Goal: Browse casually: Explore the website without a specific task or goal

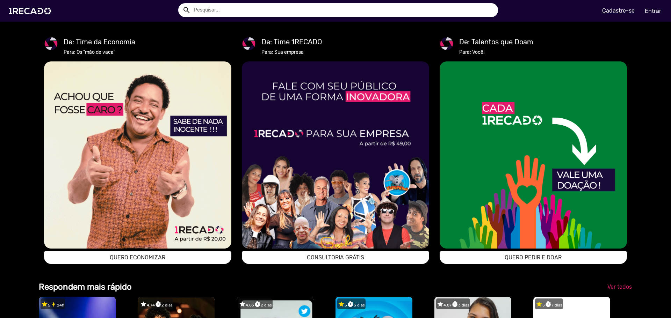
drag, startPoint x: 106, startPoint y: 83, endPoint x: 23, endPoint y: 96, distance: 83.0
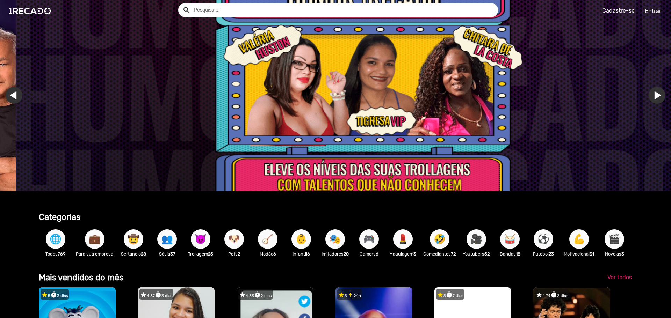
drag, startPoint x: 303, startPoint y: 239, endPoint x: 345, endPoint y: 270, distance: 52.7
click at [303, 239] on span "👶" at bounding box center [301, 240] width 12 height 20
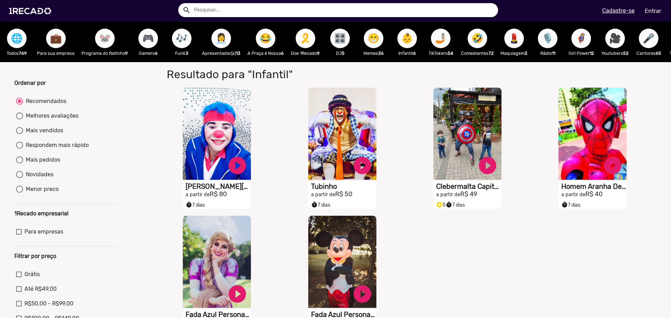
click at [372, 42] on span "😁" at bounding box center [374, 39] width 12 height 20
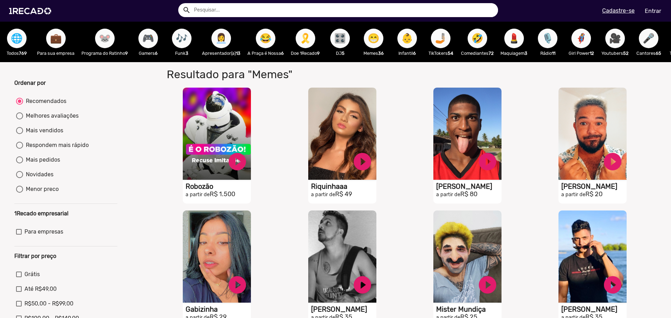
click at [269, 40] on span "😂" at bounding box center [266, 39] width 12 height 20
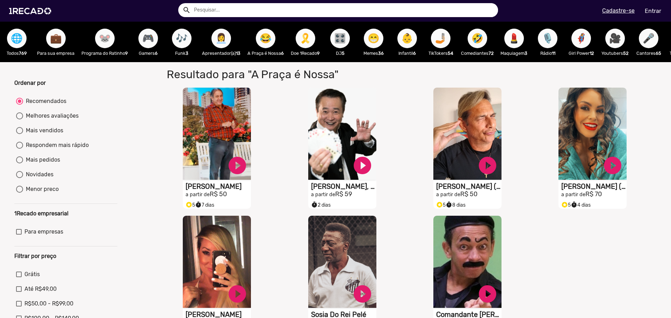
click at [148, 45] on span "🎮" at bounding box center [148, 39] width 12 height 20
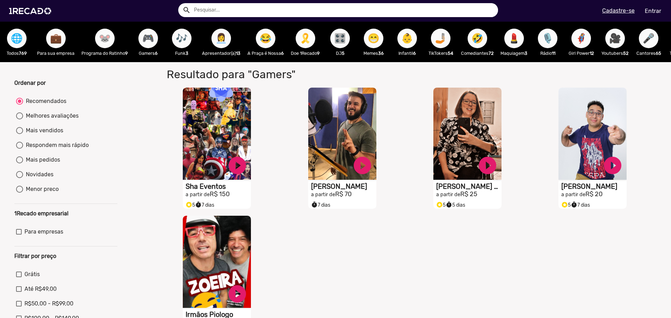
click at [54, 43] on span "💼" at bounding box center [56, 39] width 12 height 20
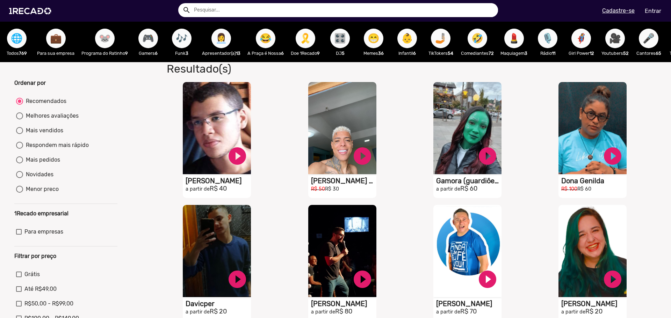
click at [478, 38] on span "🤣" at bounding box center [477, 39] width 12 height 20
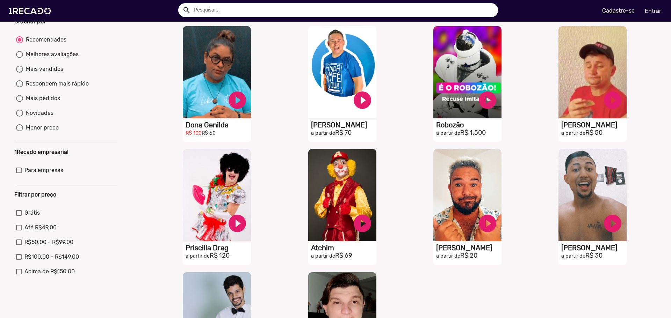
scroll to position [70, 0]
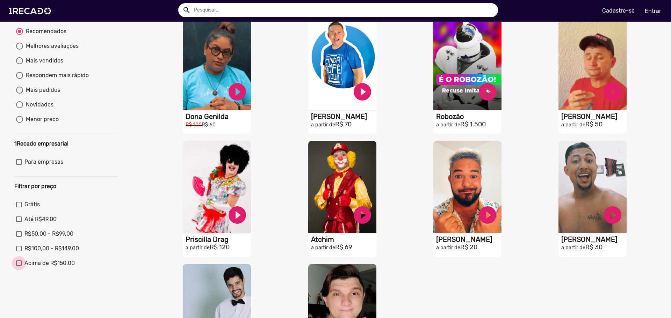
click at [18, 266] on div at bounding box center [19, 264] width 6 height 6
click at [19, 267] on input "Acima de R$150,00" at bounding box center [19, 266] width 0 height 0
checkbox input "true"
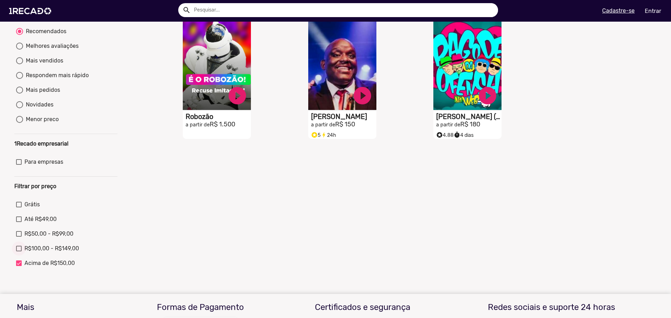
click at [20, 252] on div at bounding box center [19, 249] width 6 height 6
click at [19, 252] on input "R$100,00 - R$149,00" at bounding box center [19, 252] width 0 height 0
checkbox input "true"
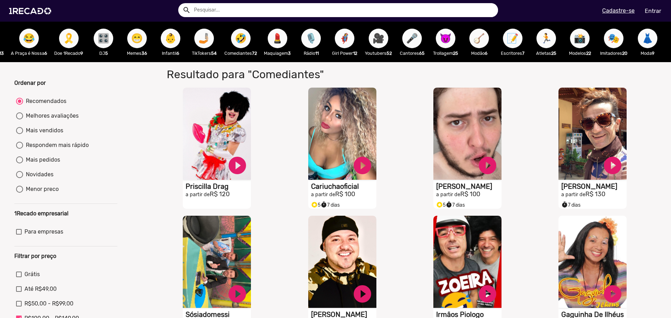
scroll to position [0, 240]
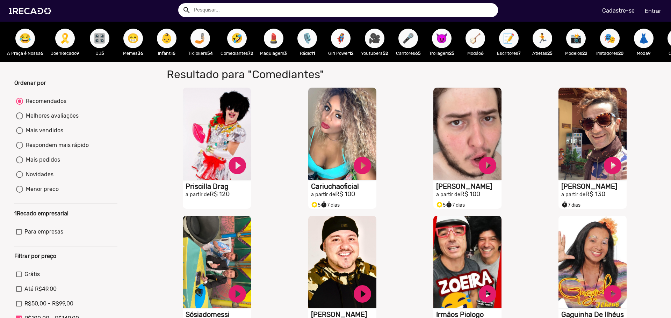
click at [279, 40] on span "💄" at bounding box center [274, 39] width 12 height 20
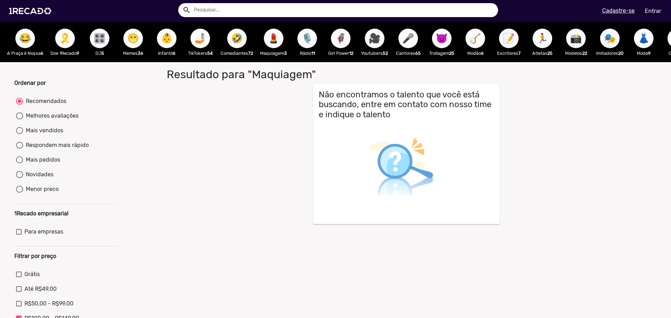
click at [313, 41] on span "🎙️" at bounding box center [307, 39] width 12 height 20
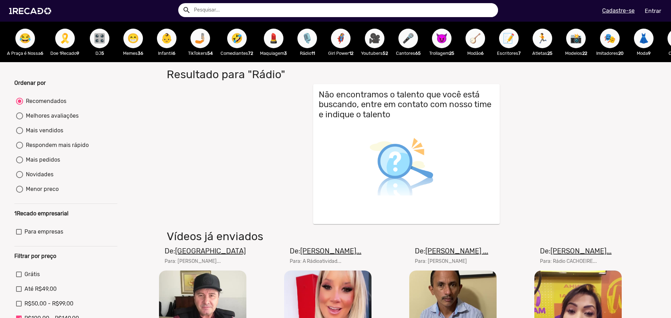
click at [347, 35] on span "🦸‍♀️" at bounding box center [341, 39] width 12 height 20
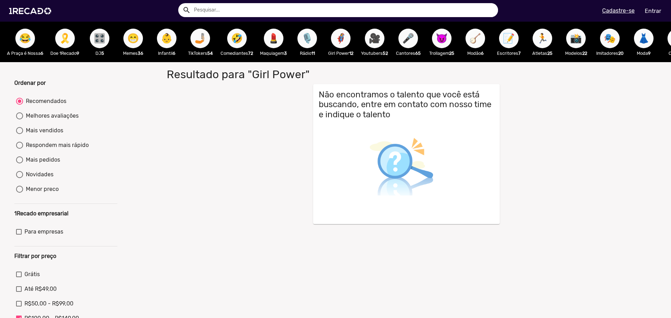
click at [378, 36] on span "🎥" at bounding box center [375, 39] width 12 height 20
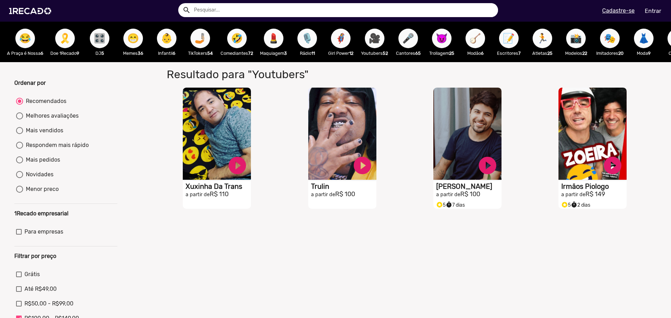
click at [414, 44] on span "🎤" at bounding box center [408, 39] width 12 height 20
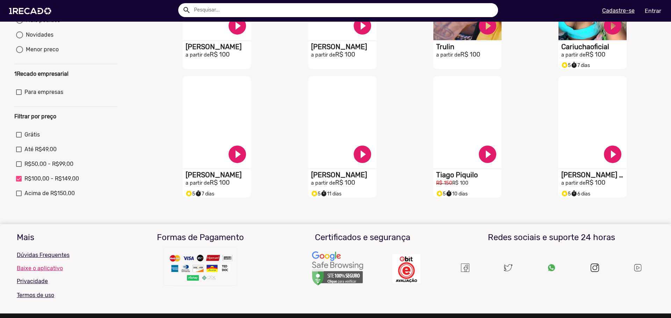
scroll to position [105, 0]
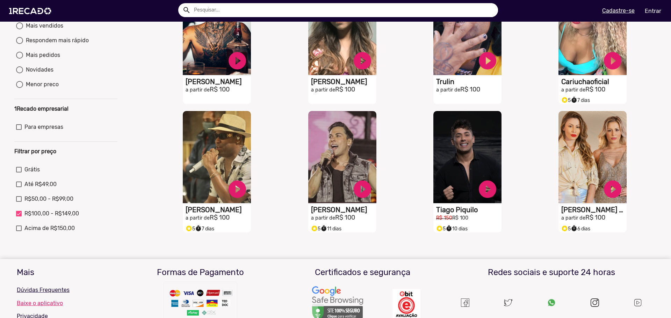
click at [18, 229] on mat-radio-group "Grátis Até R$49,00 R$50,00 - R$99,00 R$100,00 - R$149,00 Acima de R$150,00" at bounding box center [65, 200] width 103 height 73
click at [20, 231] on div at bounding box center [19, 229] width 6 height 6
click at [19, 232] on input "Acima de R$150,00" at bounding box center [19, 231] width 0 height 0
checkbox input "true"
checkbox input "false"
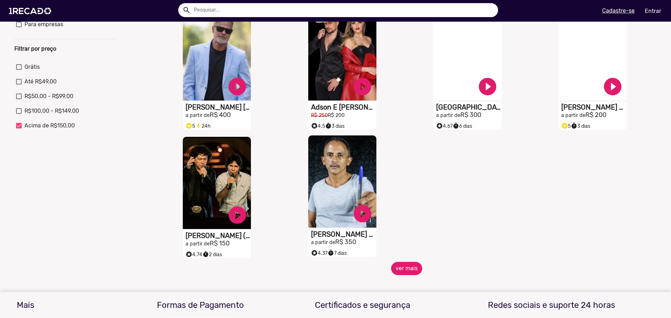
scroll to position [245, 0]
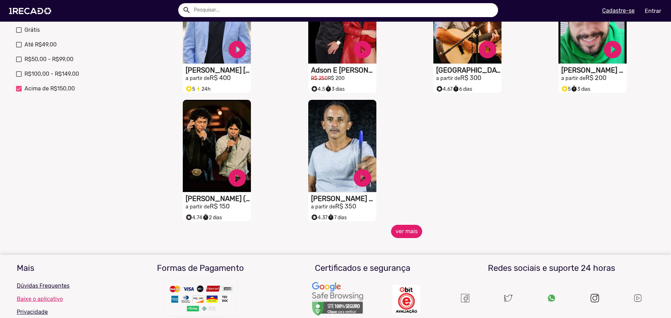
click at [404, 236] on button "ver mais" at bounding box center [406, 231] width 31 height 13
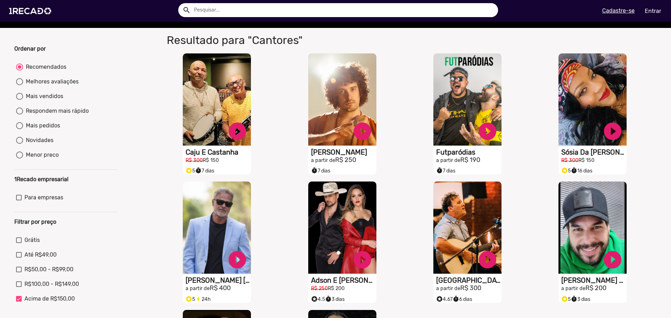
scroll to position [0, 0]
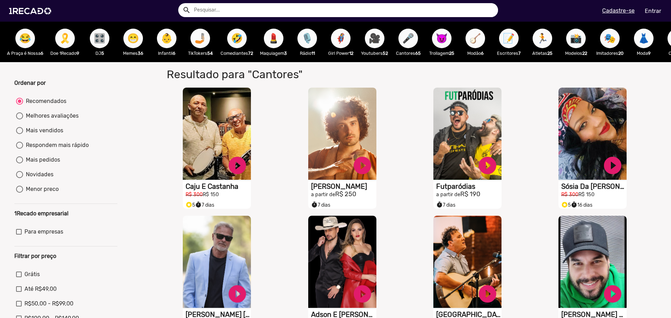
click at [448, 40] on span "😈" at bounding box center [442, 39] width 12 height 20
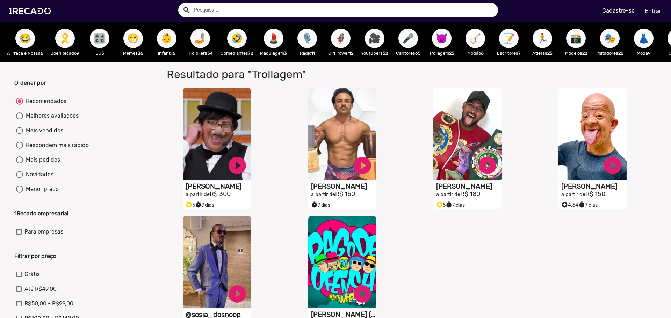
click at [481, 43] on span "🪕" at bounding box center [475, 39] width 12 height 20
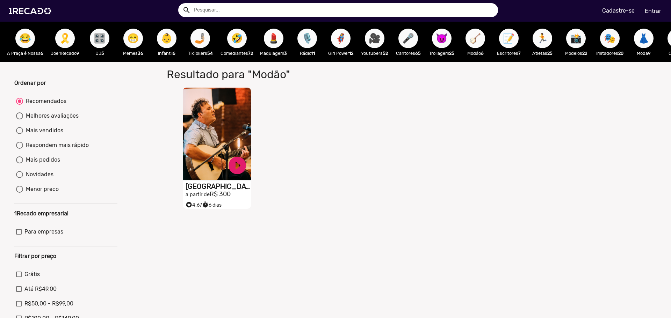
click at [510, 44] on span "📝" at bounding box center [509, 39] width 12 height 20
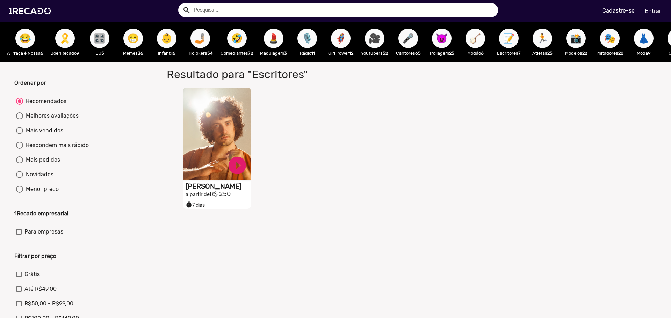
click at [546, 34] on span "🏃" at bounding box center [542, 39] width 12 height 20
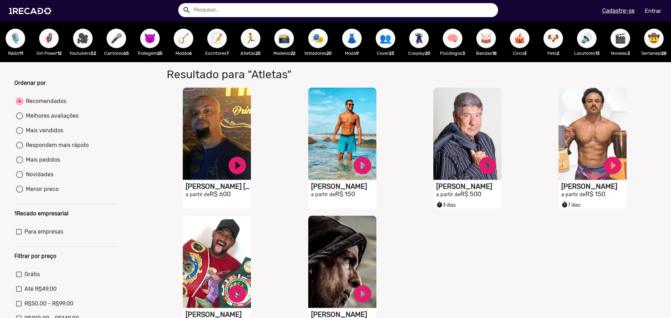
scroll to position [0, 585]
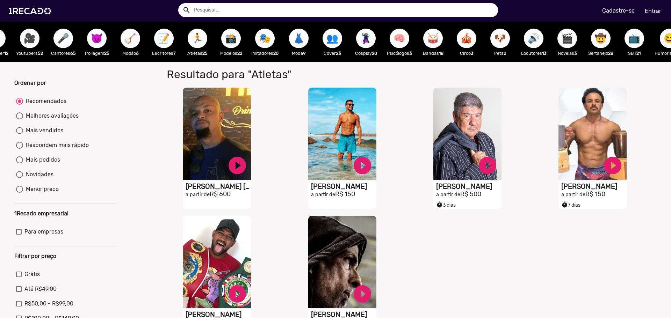
click at [305, 41] on span "👗" at bounding box center [299, 39] width 12 height 20
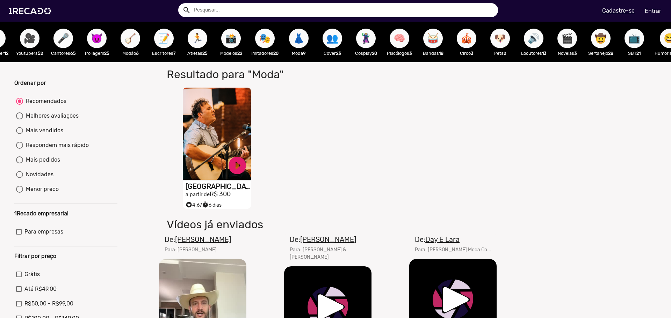
click at [372, 39] on span "🦹🏼‍♀️" at bounding box center [366, 39] width 12 height 20
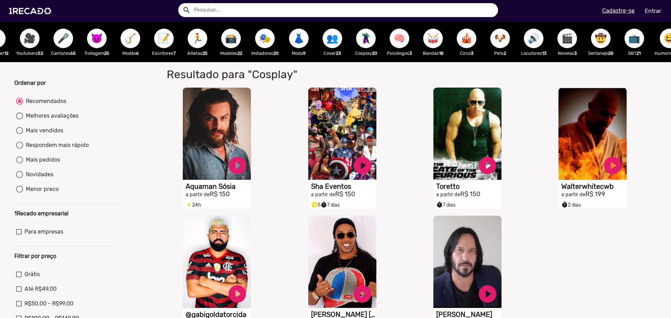
click at [404, 39] on span "🧠" at bounding box center [399, 39] width 12 height 20
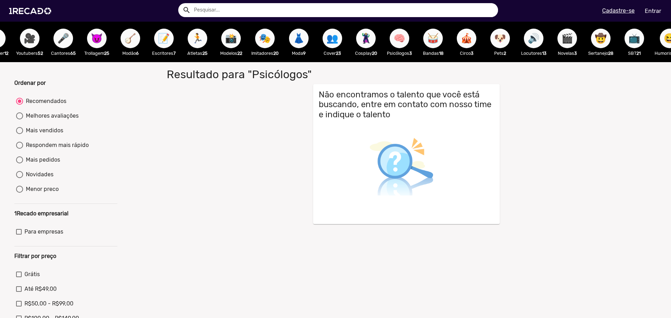
click at [439, 39] on span "🥁" at bounding box center [433, 39] width 12 height 20
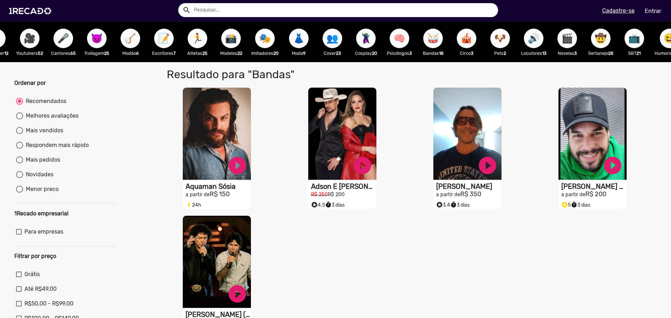
click at [439, 44] on span "🥁" at bounding box center [433, 39] width 12 height 20
click at [472, 43] on span "🎪" at bounding box center [466, 39] width 12 height 20
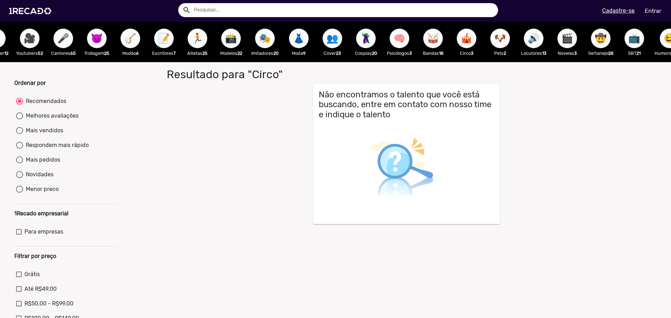
click at [500, 41] on button "🐶" at bounding box center [500, 39] width 20 height 20
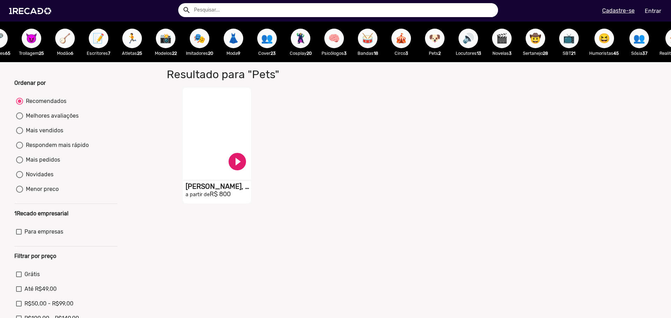
scroll to position [0, 760]
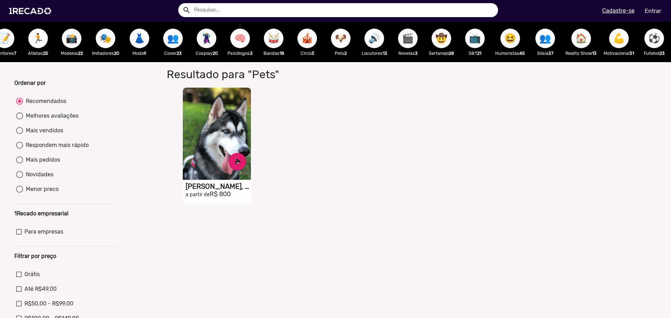
click at [402, 41] on span "🎬" at bounding box center [408, 39] width 12 height 20
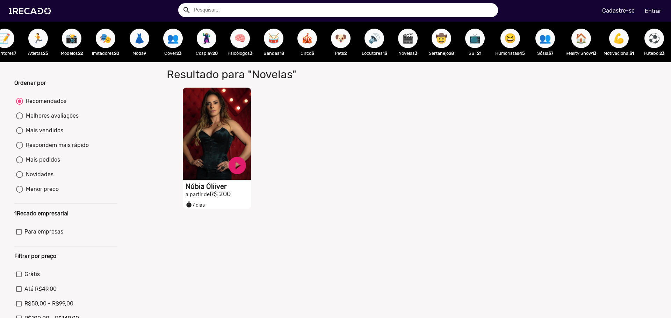
click at [435, 43] on span "🤠" at bounding box center [441, 39] width 12 height 20
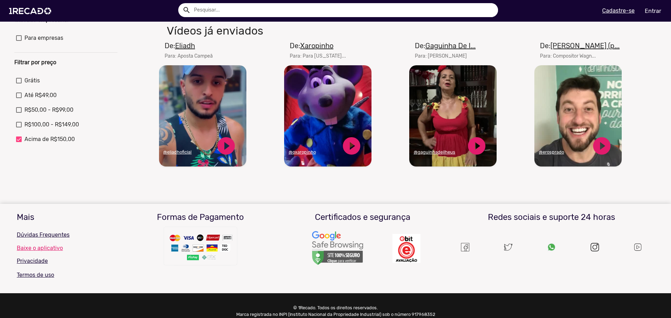
scroll to position [210, 0]
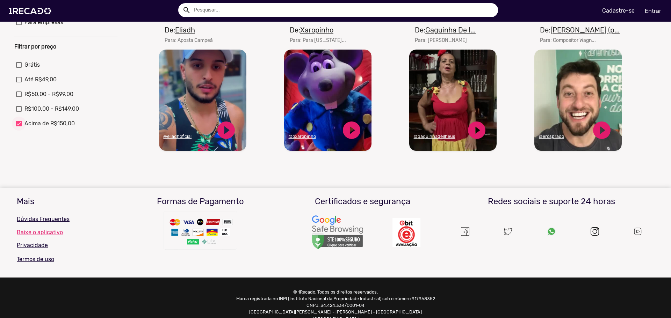
click at [17, 126] on div at bounding box center [19, 124] width 6 height 6
click at [19, 126] on input "Acima de R$150,00" at bounding box center [19, 126] width 0 height 0
checkbox input "false"
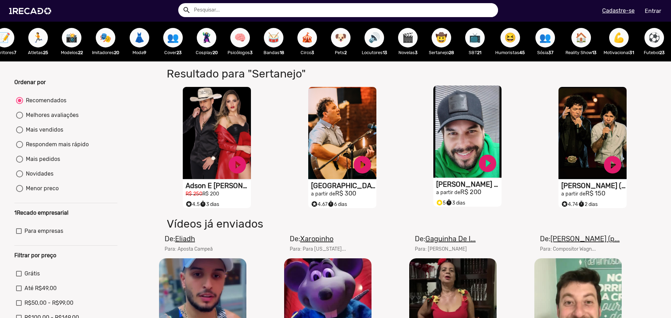
scroll to position [0, 0]
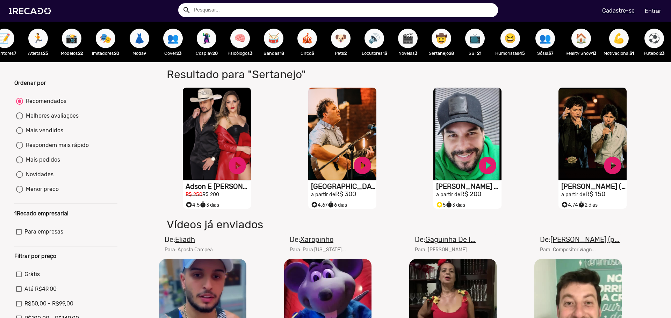
click at [458, 36] on div "📺 SBT 21" at bounding box center [475, 42] width 34 height 41
click at [469, 36] on span "📺" at bounding box center [475, 39] width 12 height 20
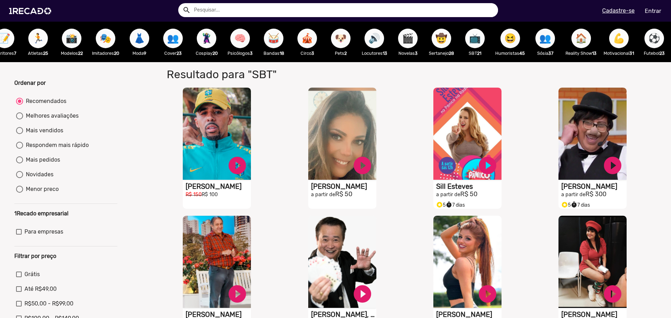
click at [613, 39] on span "💪" at bounding box center [619, 39] width 12 height 20
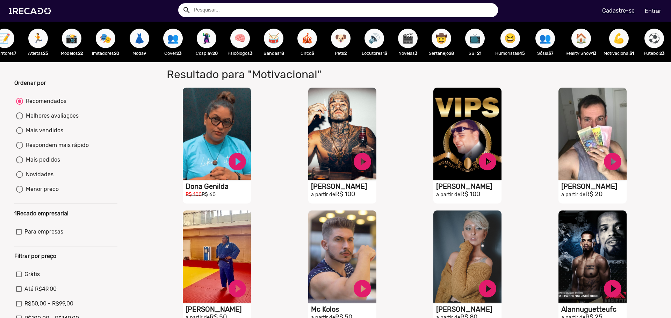
click at [575, 41] on span "🏠" at bounding box center [581, 39] width 12 height 20
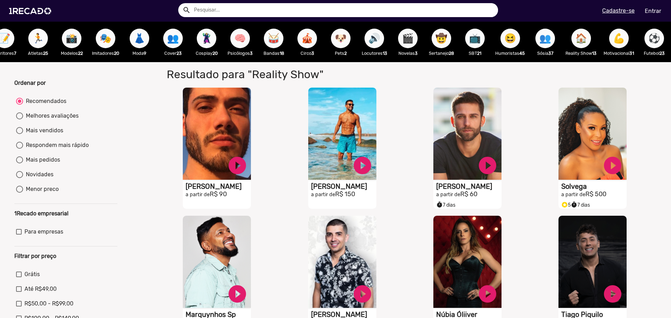
click at [539, 41] on span "👥" at bounding box center [545, 39] width 12 height 20
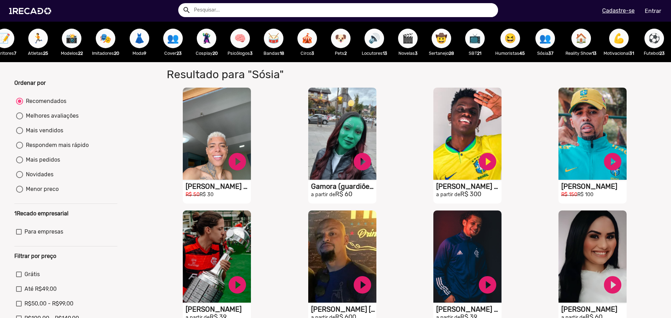
click at [469, 45] on span "📺" at bounding box center [475, 39] width 12 height 20
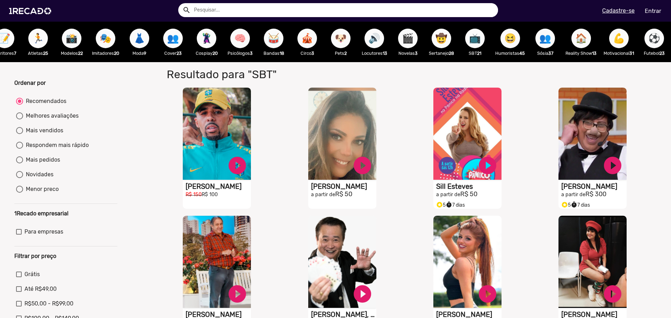
click at [504, 43] on span "😆" at bounding box center [510, 39] width 12 height 20
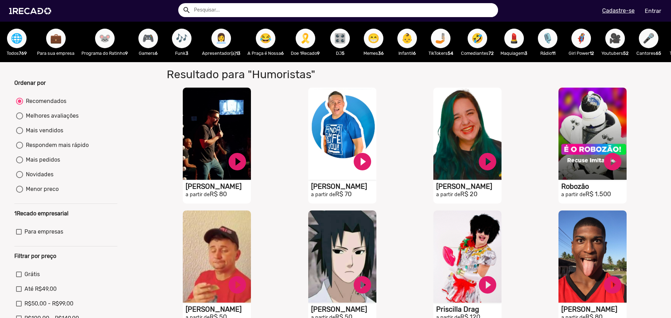
click at [221, 39] on span "👩‍💼" at bounding box center [221, 39] width 12 height 20
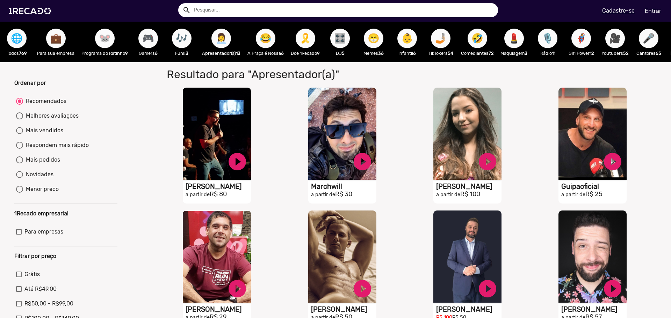
click at [100, 41] on span "🐭" at bounding box center [105, 39] width 12 height 20
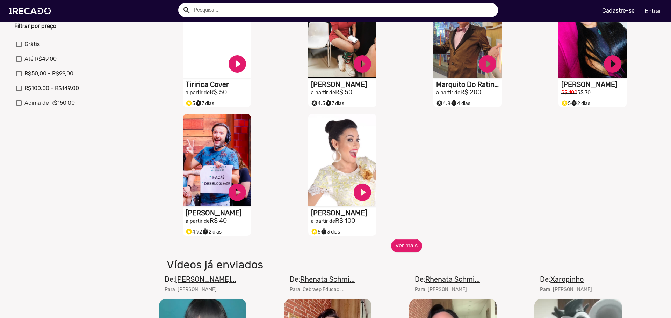
scroll to position [245, 0]
